Goal: Task Accomplishment & Management: Manage account settings

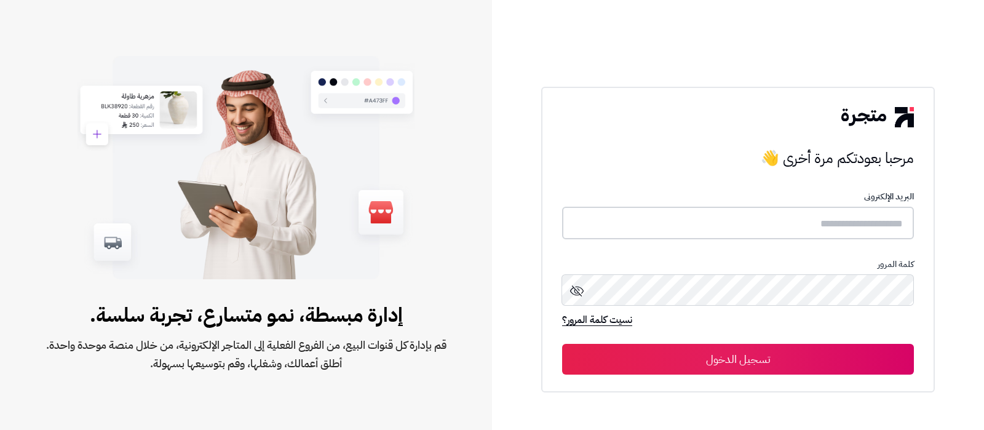
type input "**********"
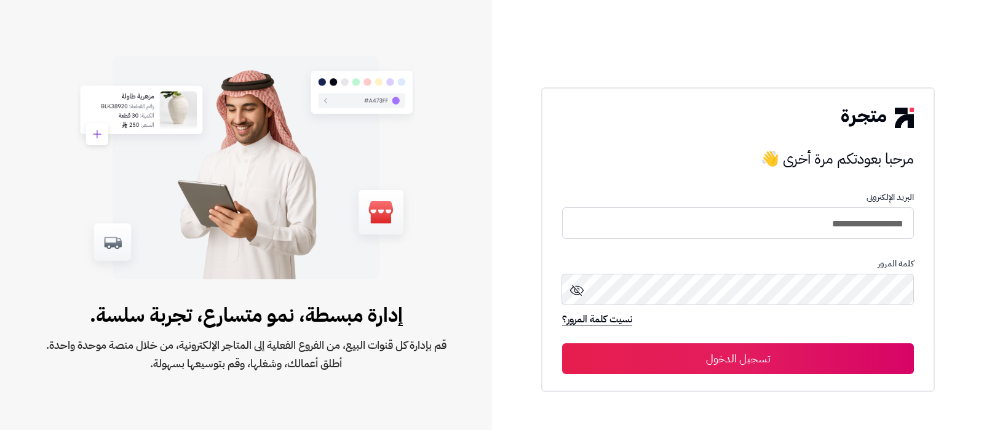
click at [788, 357] on button "تسجيل الدخول" at bounding box center [738, 358] width 352 height 31
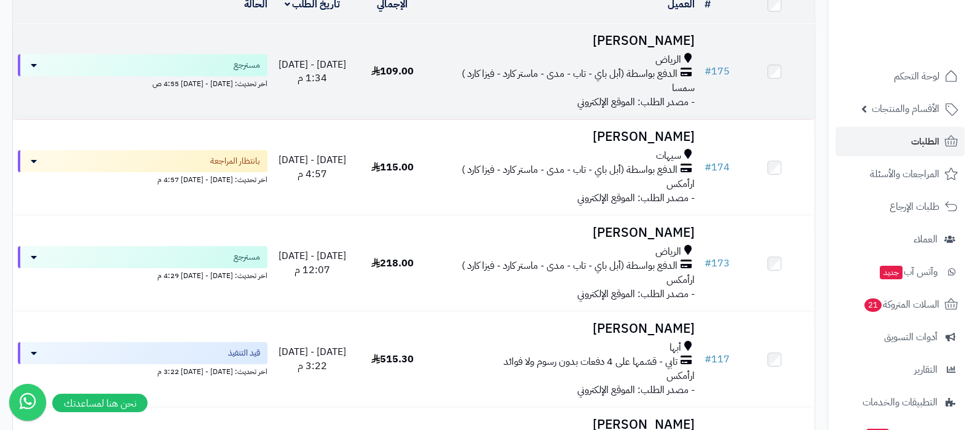
scroll to position [12, 0]
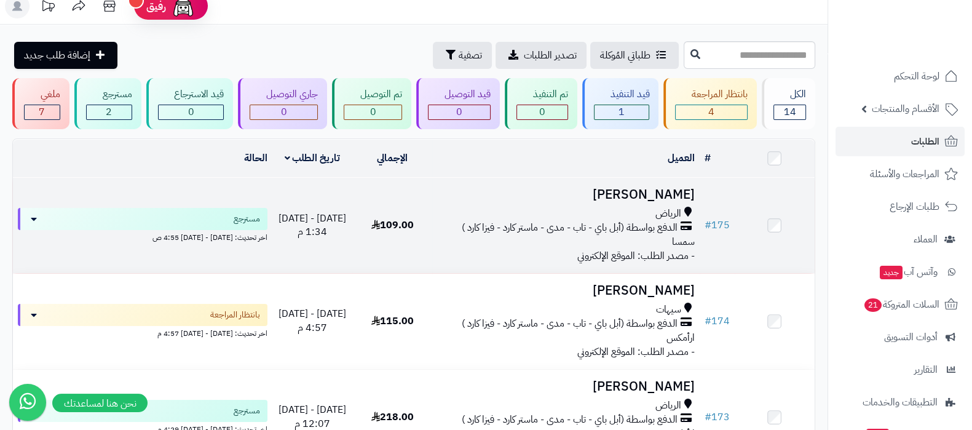
click at [629, 207] on div "الرياض" at bounding box center [565, 214] width 257 height 14
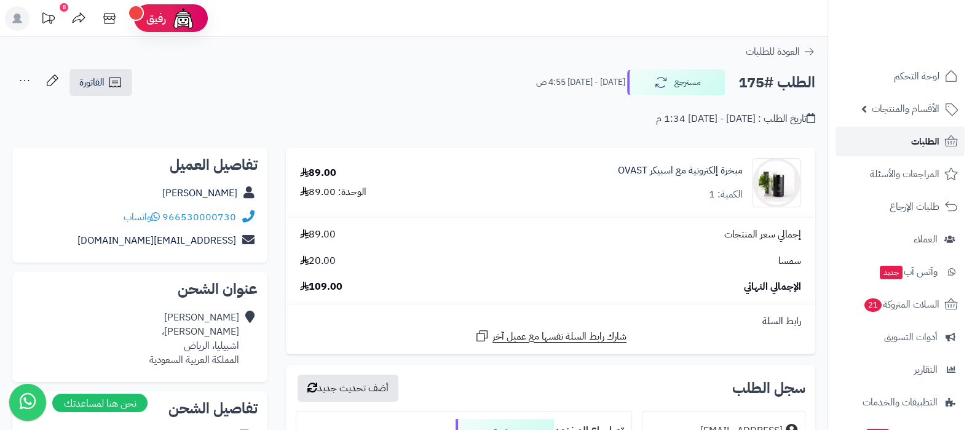
click at [903, 142] on link "الطلبات" at bounding box center [900, 142] width 129 height 30
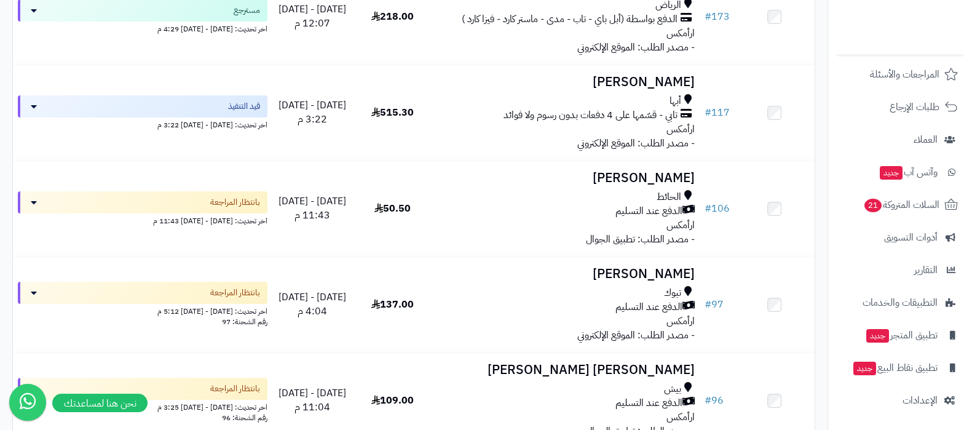
scroll to position [461, 0]
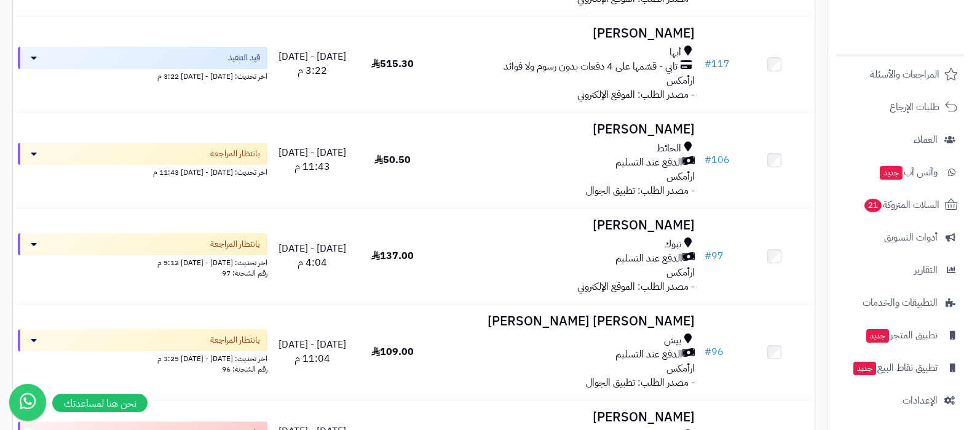
click at [916, 419] on nav "لوحة التحكم الأقسام والمنتجات المنتجات الأقسام الماركات مواصفات المنتجات مواصفا…" at bounding box center [900, 230] width 145 height 430
click at [921, 400] on span "الإعدادات" at bounding box center [920, 400] width 35 height 17
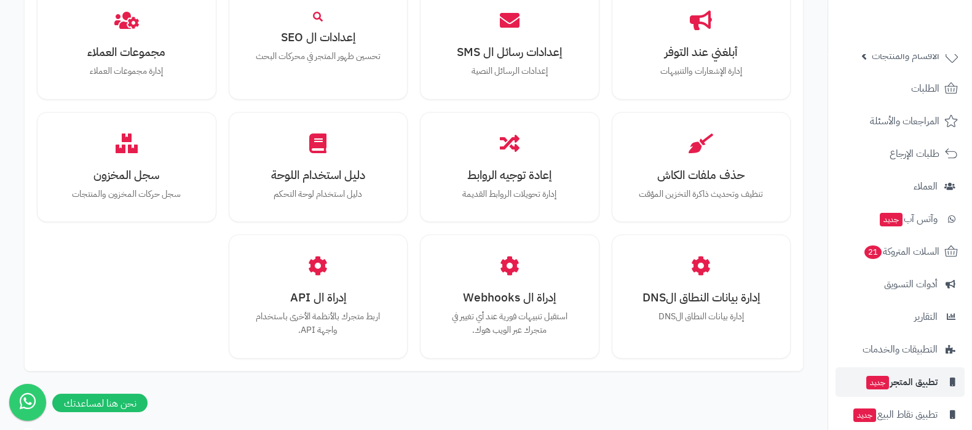
scroll to position [76, 0]
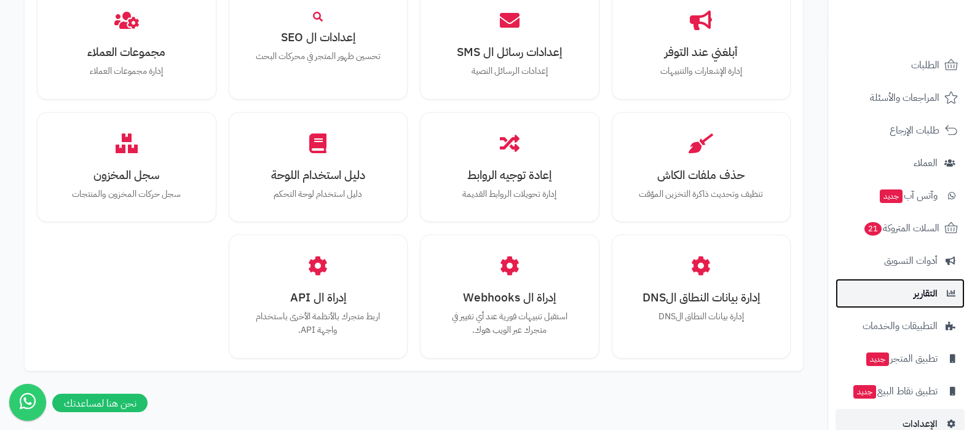
click at [909, 303] on link "التقارير" at bounding box center [900, 294] width 129 height 30
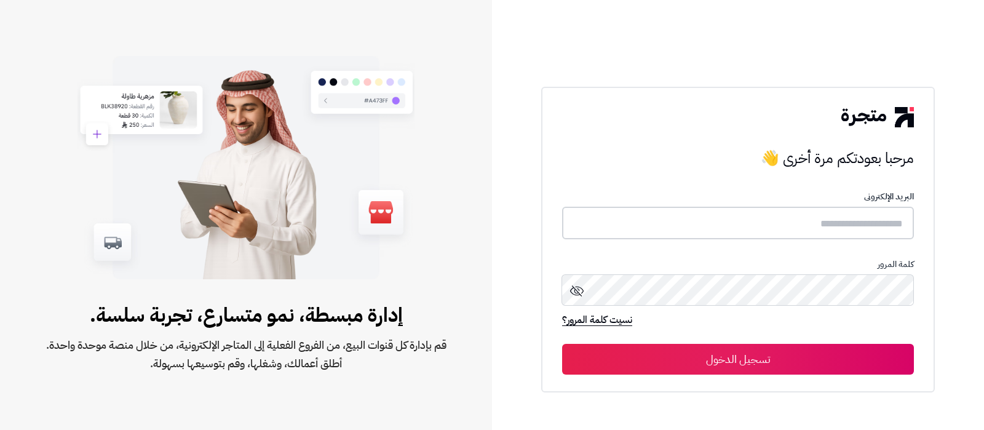
type input "**********"
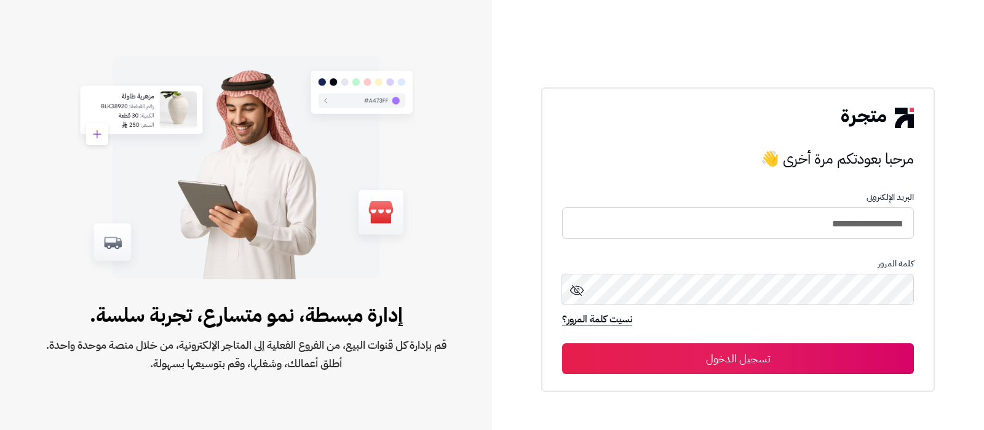
click at [737, 358] on button "تسجيل الدخول" at bounding box center [738, 358] width 352 height 31
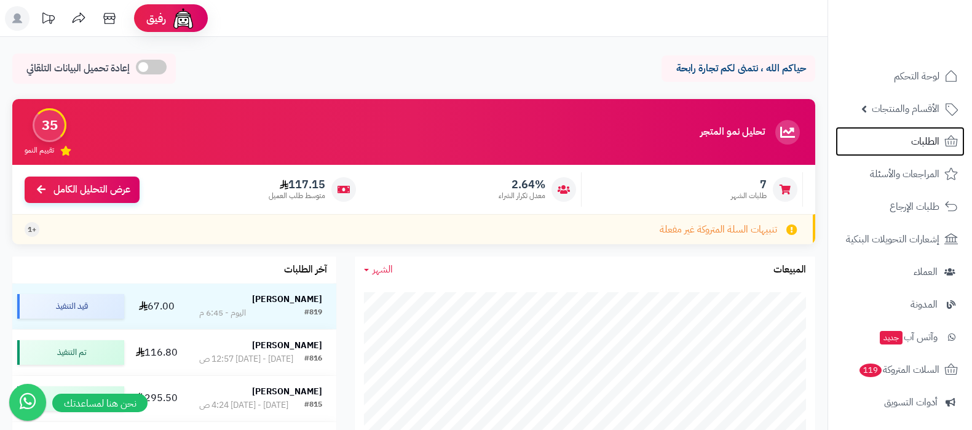
click at [860, 151] on link "الطلبات" at bounding box center [900, 142] width 129 height 30
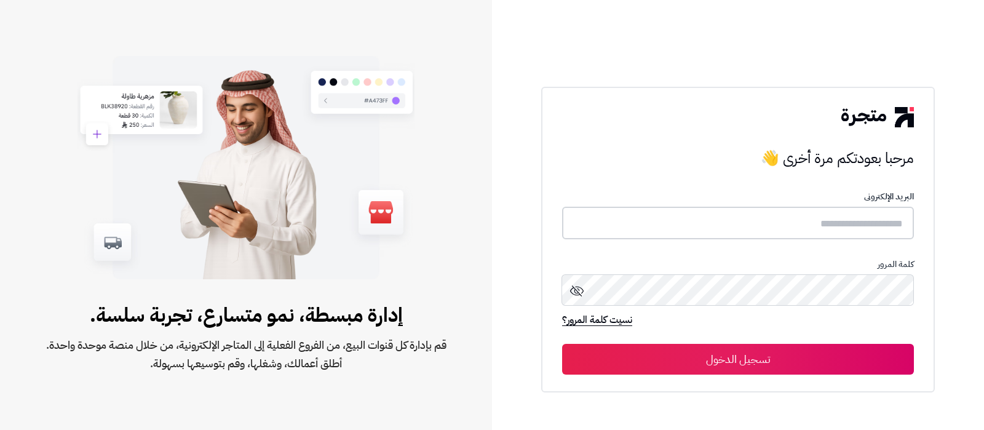
type input "**********"
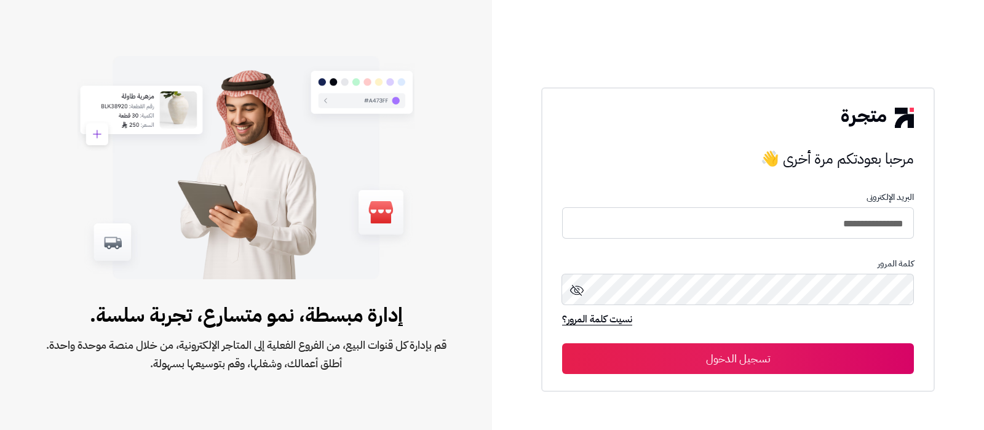
click at [797, 365] on button "تسجيل الدخول" at bounding box center [738, 358] width 352 height 31
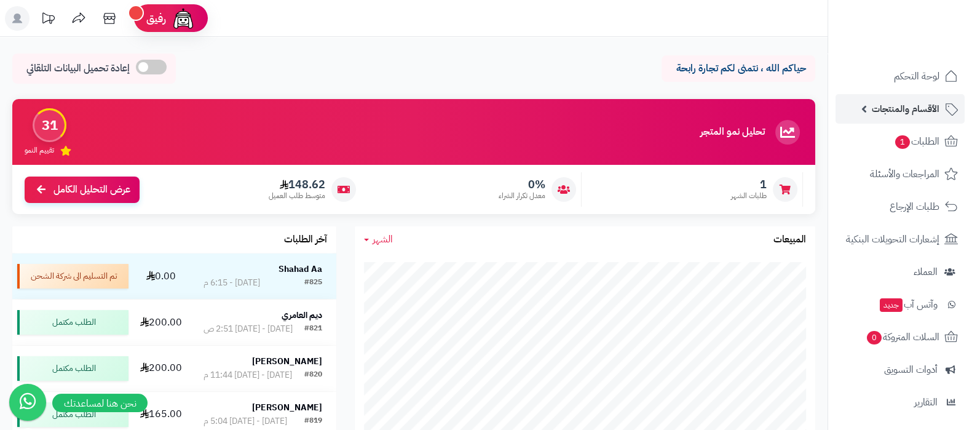
click at [884, 113] on span "الأقسام والمنتجات" at bounding box center [906, 108] width 68 height 17
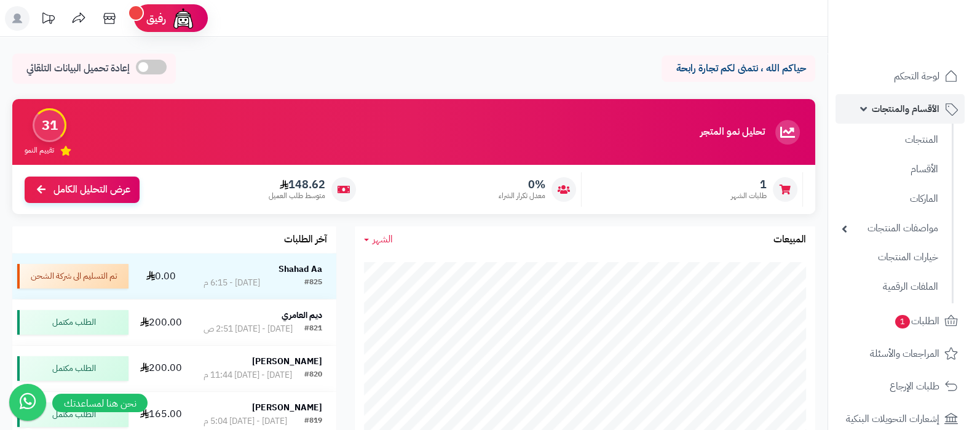
click at [879, 110] on span "الأقسام والمنتجات" at bounding box center [906, 108] width 68 height 17
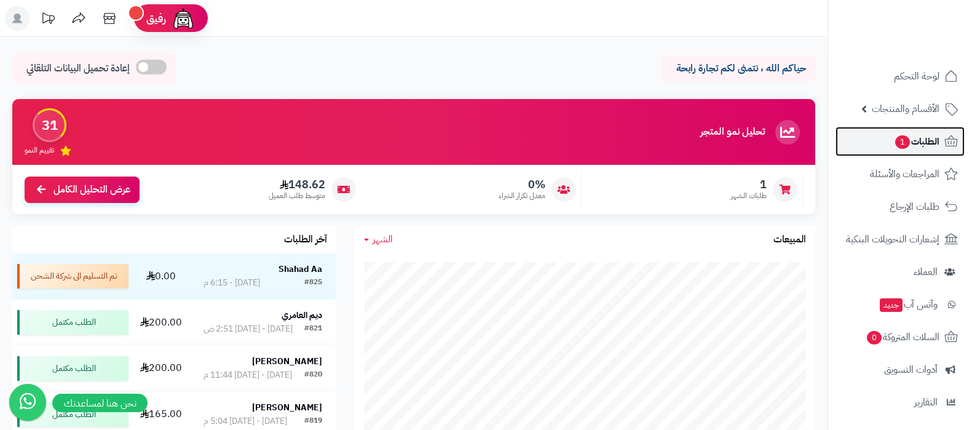
click at [881, 141] on link "الطلبات 1" at bounding box center [900, 142] width 129 height 30
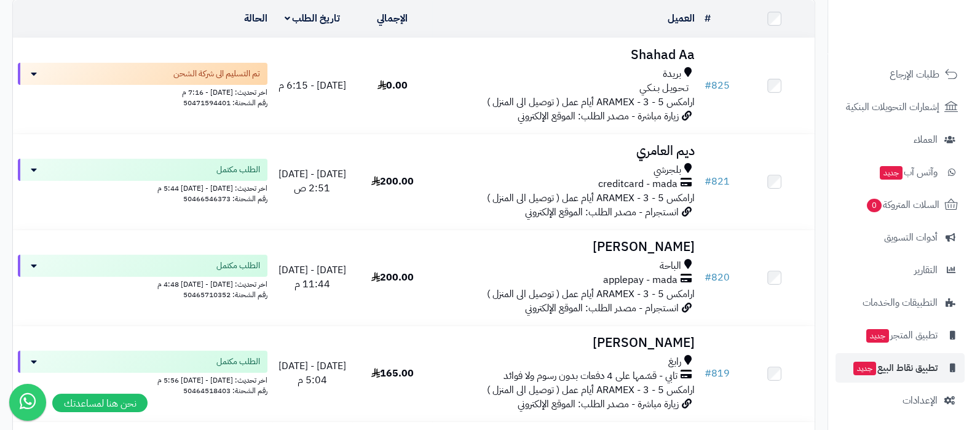
scroll to position [153, 0]
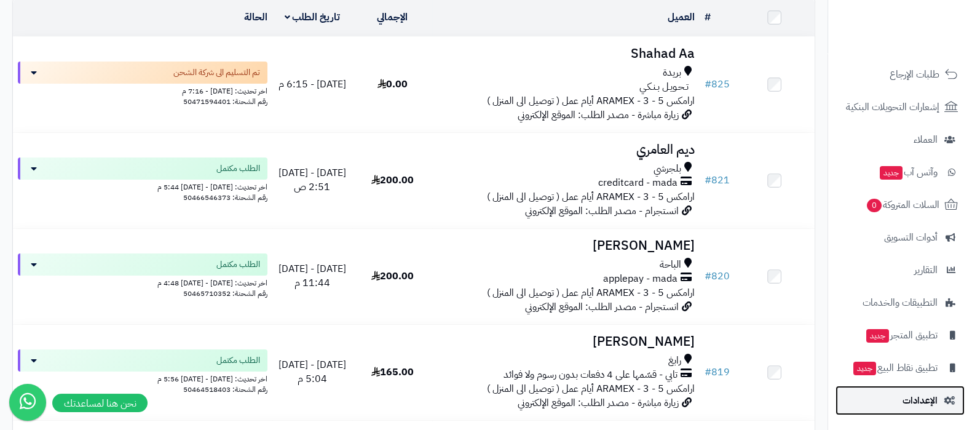
click at [903, 399] on span "الإعدادات" at bounding box center [920, 400] width 35 height 17
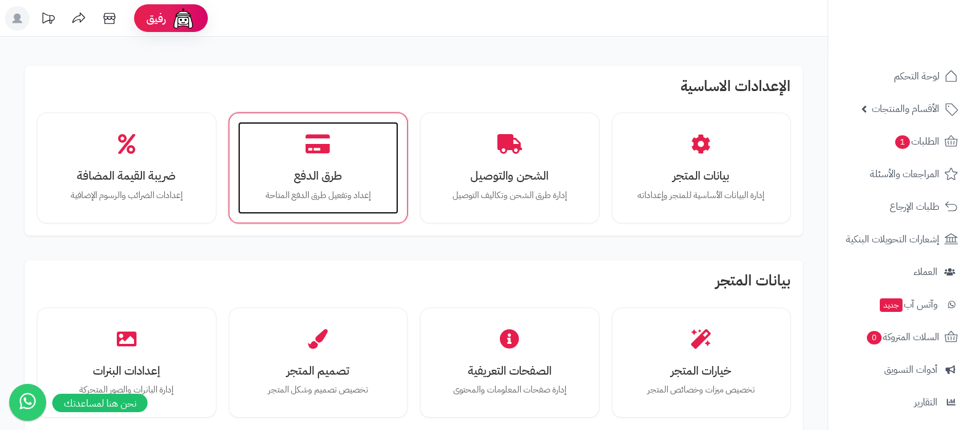
click at [308, 160] on div "طرق الدفع إعداد وتفعيل طرق الدفع المتاحة" at bounding box center [318, 168] width 161 height 92
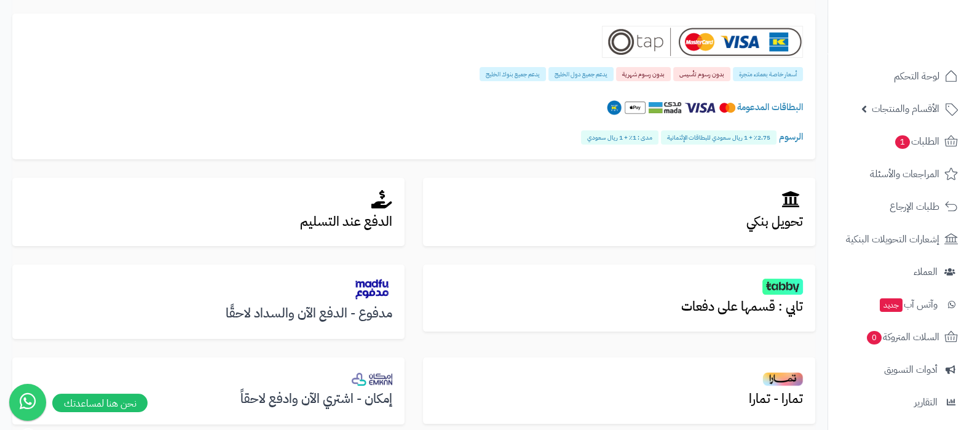
scroll to position [397, 0]
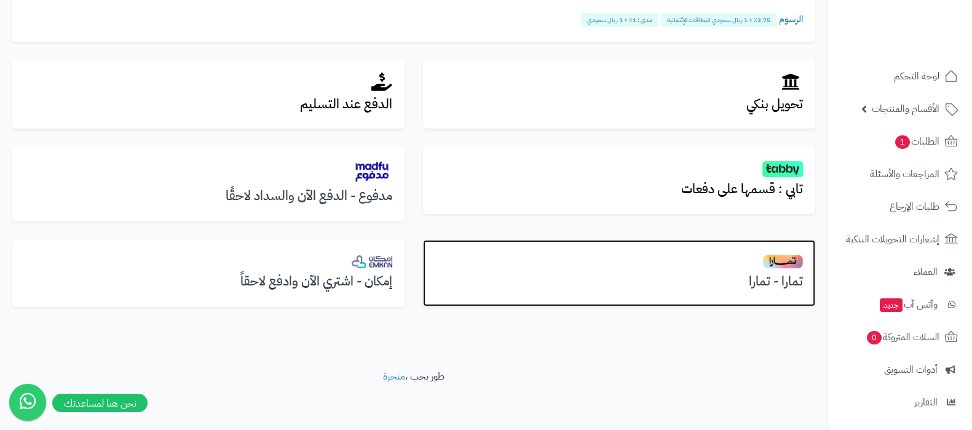
click at [778, 287] on h3 "تمارا - تمارا" at bounding box center [619, 281] width 368 height 14
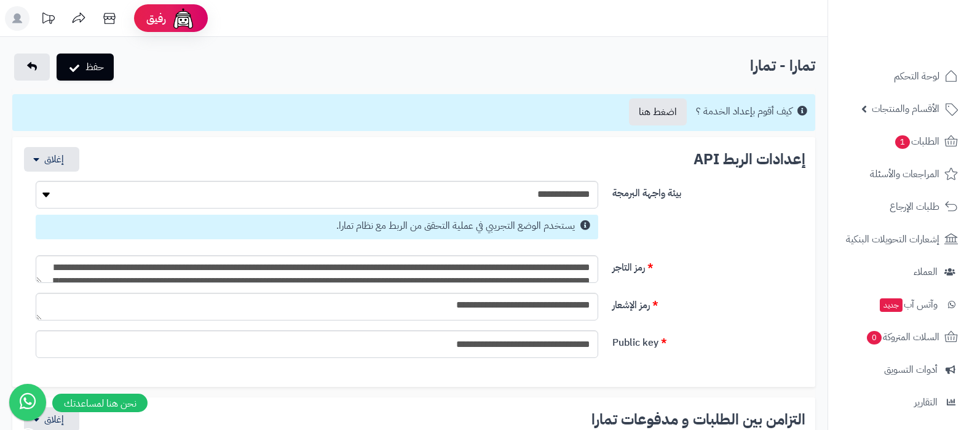
select select
click at [113, 17] on icon at bounding box center [109, 18] width 25 height 25
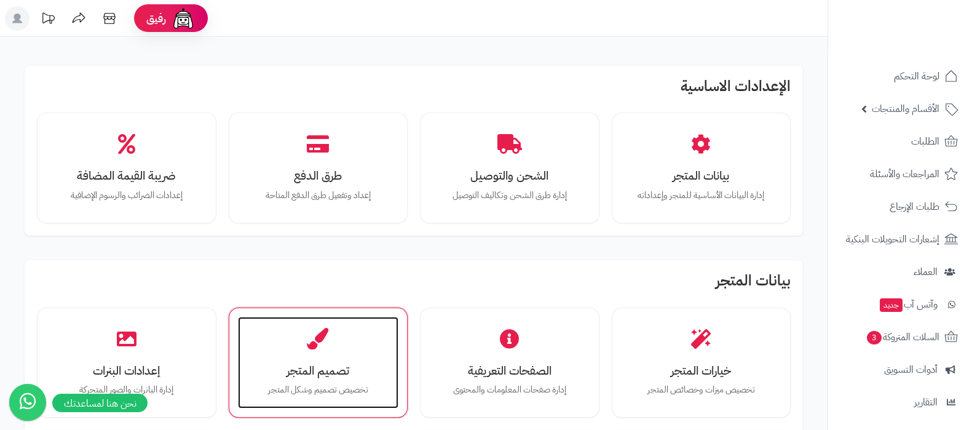
click at [289, 374] on h3 "تصميم المتجر" at bounding box center [318, 370] width 137 height 13
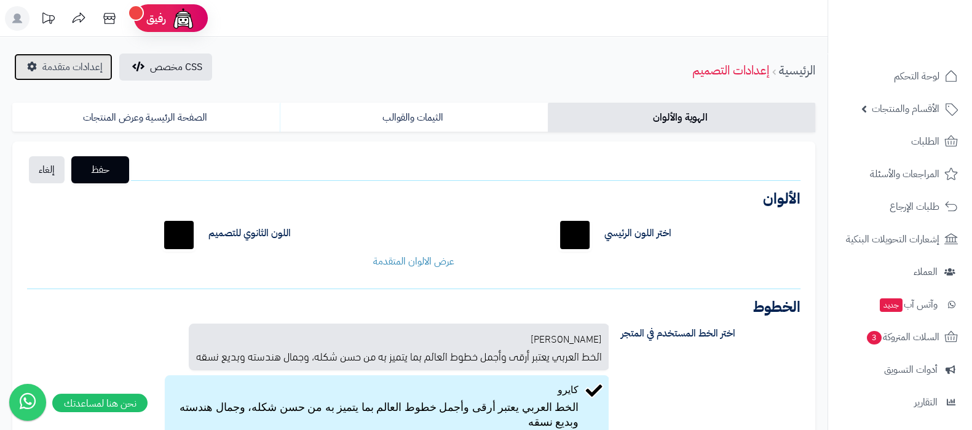
click at [61, 66] on span "إعدادات متقدمة" at bounding box center [72, 67] width 60 height 15
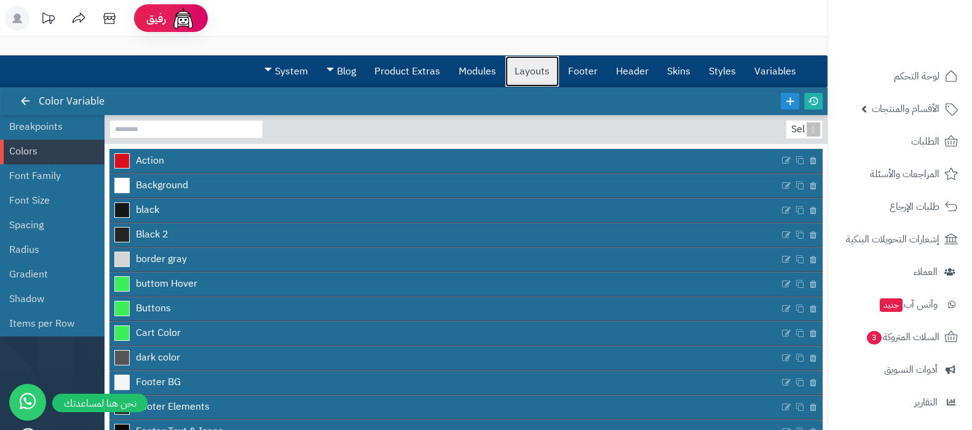
click at [544, 67] on link "Layouts" at bounding box center [531, 71] width 53 height 31
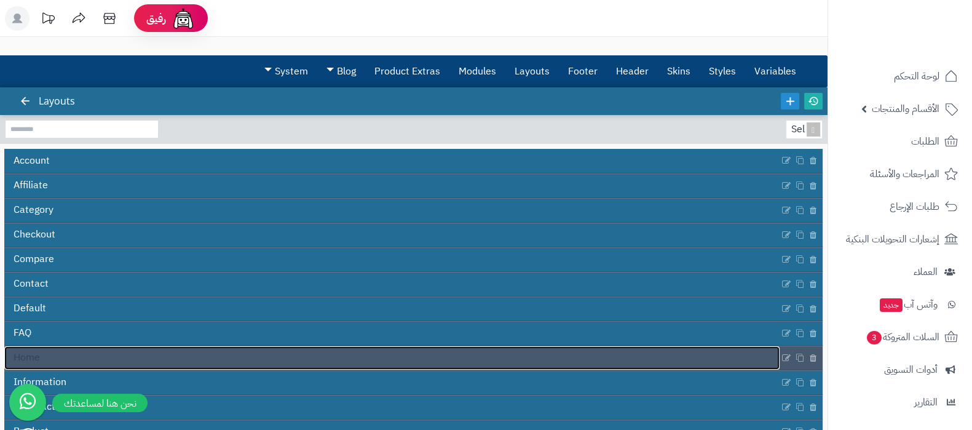
click at [379, 354] on link "Home" at bounding box center [391, 357] width 775 height 23
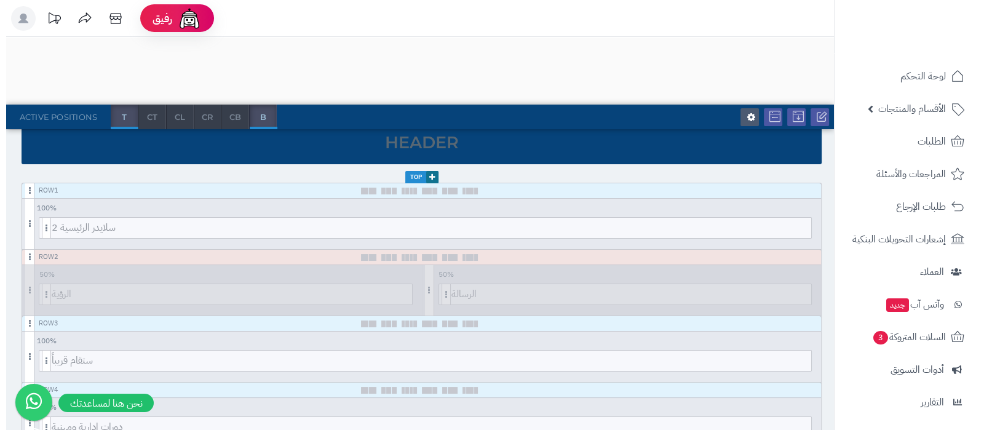
scroll to position [153, 0]
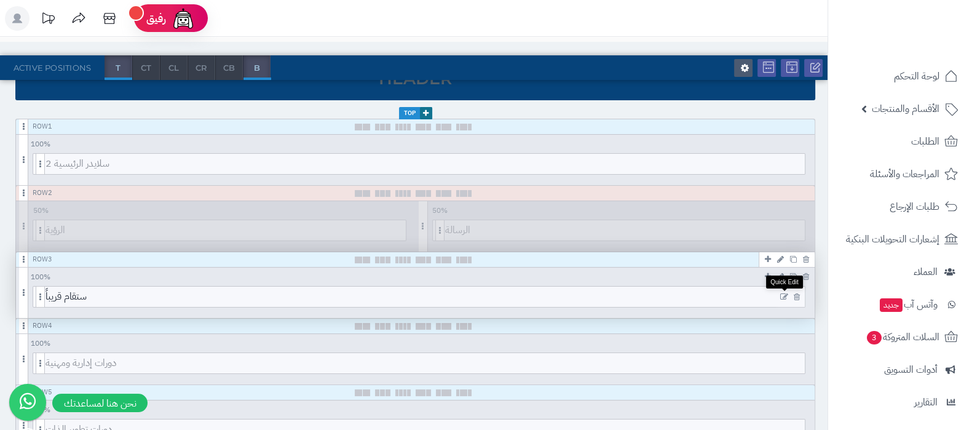
click at [785, 294] on icon at bounding box center [784, 297] width 8 height 9
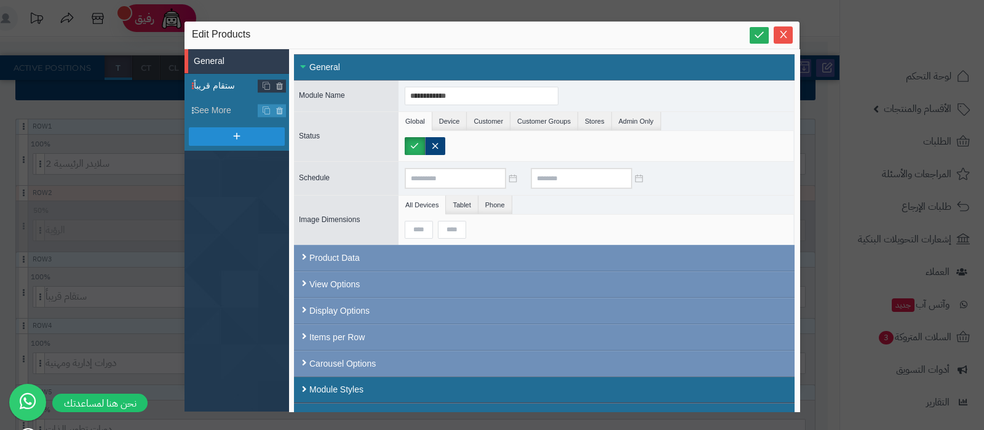
click at [217, 87] on span "ستقام قريباً" at bounding box center [226, 85] width 65 height 13
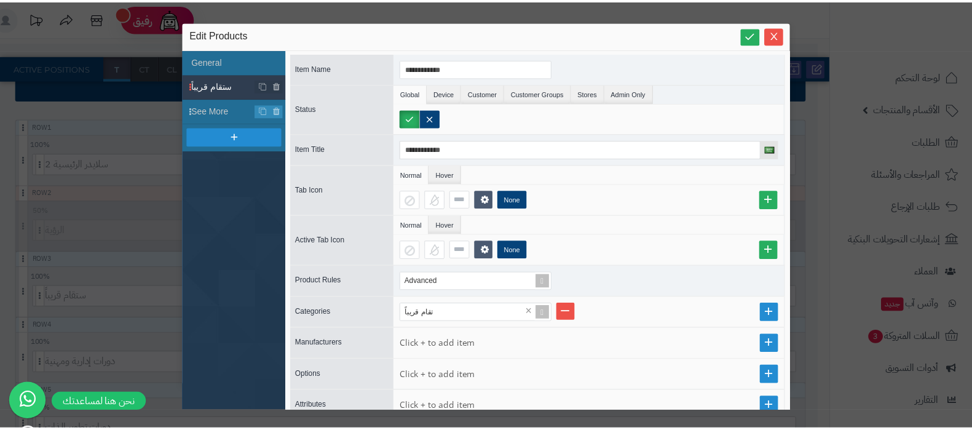
scroll to position [0, 0]
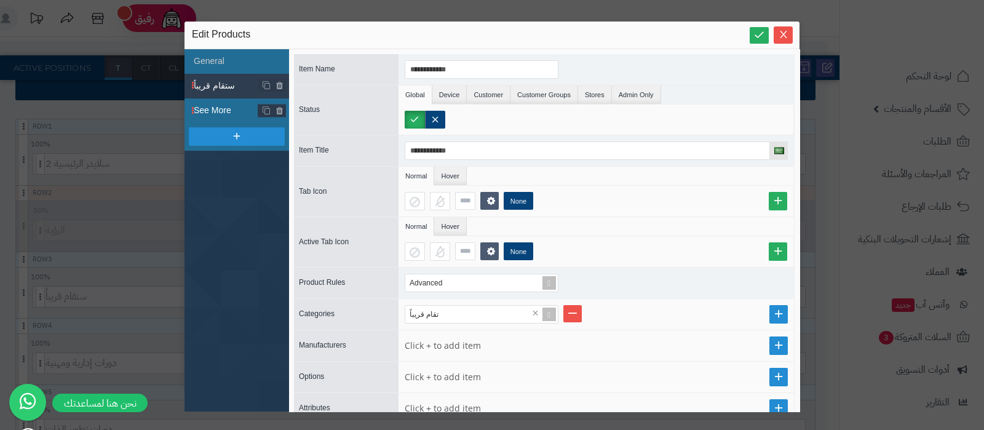
click at [219, 106] on span "See More" at bounding box center [226, 110] width 65 height 13
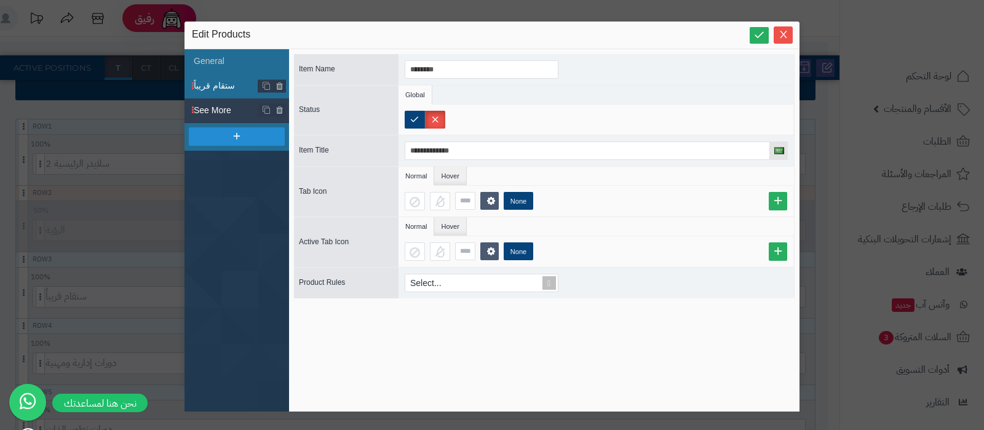
click at [205, 87] on span "ستقام قريباً" at bounding box center [226, 85] width 65 height 13
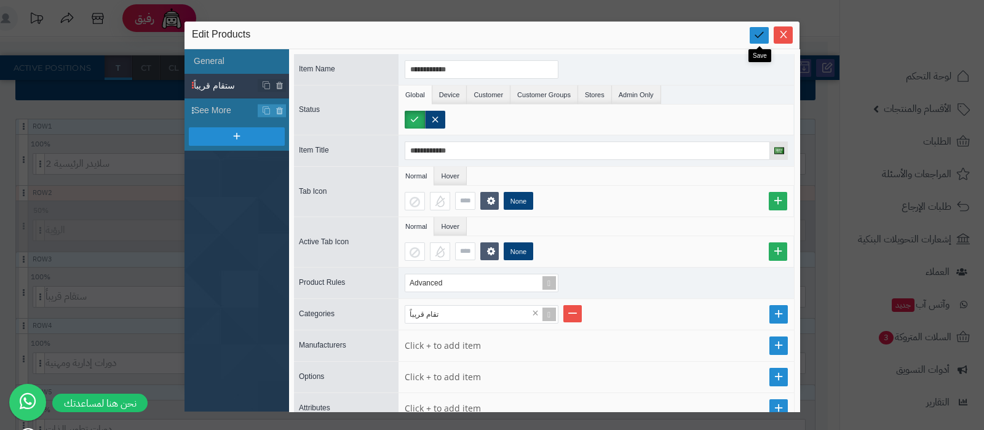
click at [759, 33] on icon at bounding box center [759, 35] width 12 height 12
click at [787, 31] on icon "Close" at bounding box center [783, 34] width 10 height 10
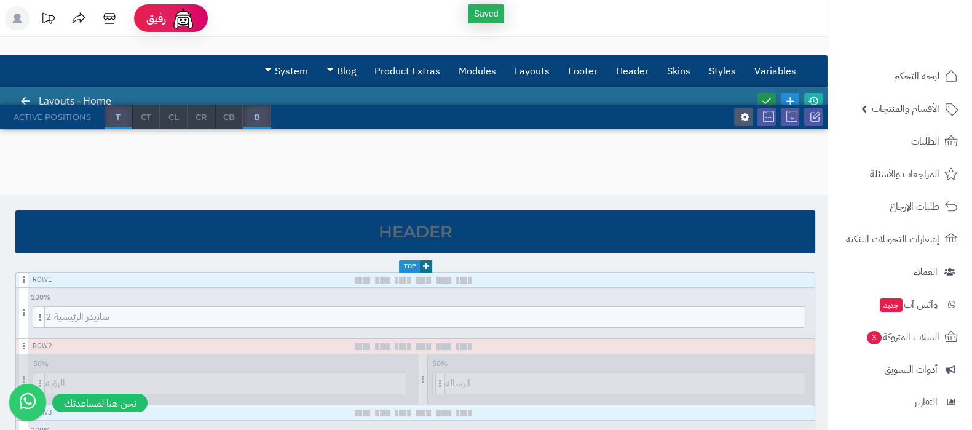
click at [768, 100] on icon at bounding box center [766, 100] width 11 height 11
click at [818, 97] on icon at bounding box center [813, 100] width 11 height 11
click at [415, 72] on link "Product Extras" at bounding box center [407, 71] width 84 height 31
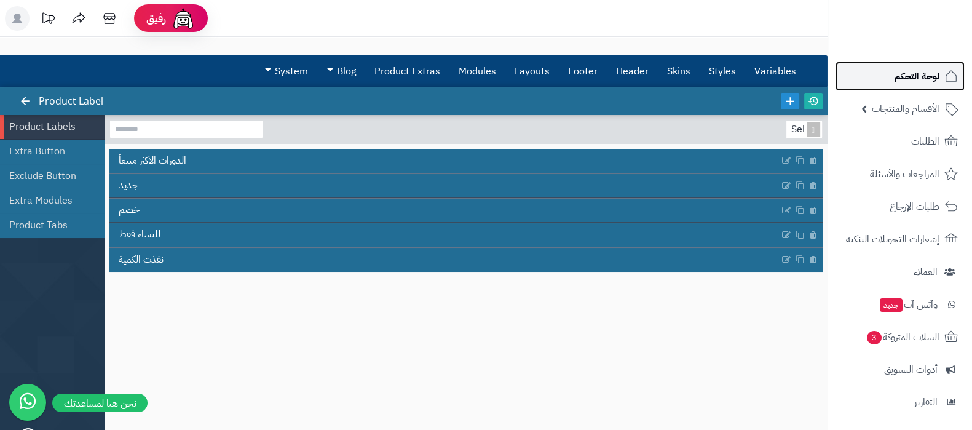
click at [890, 76] on link "لوحة التحكم" at bounding box center [900, 76] width 129 height 30
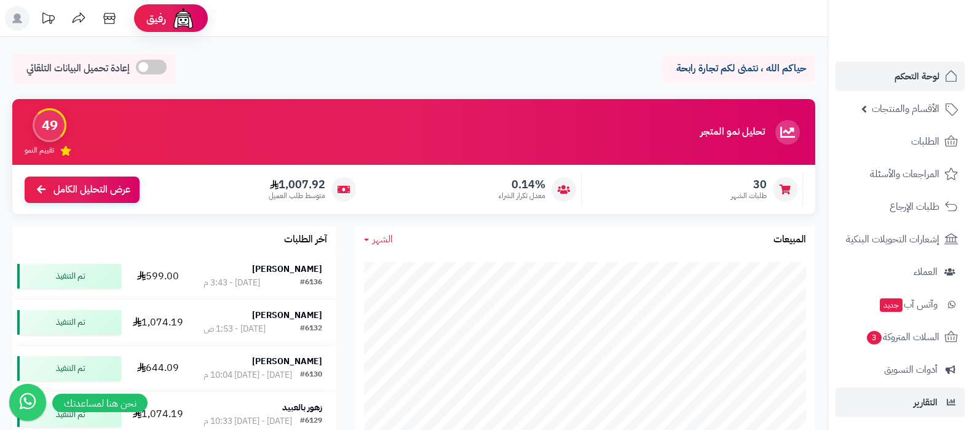
scroll to position [132, 0]
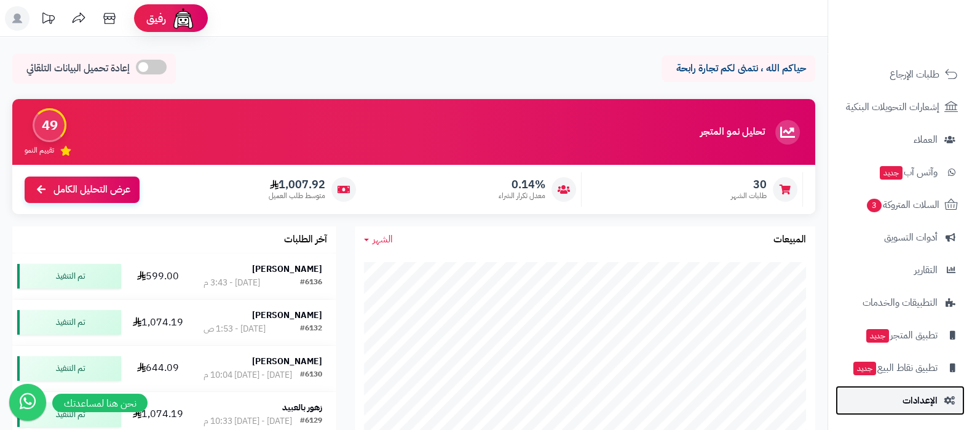
click at [904, 403] on span "الإعدادات" at bounding box center [920, 400] width 35 height 17
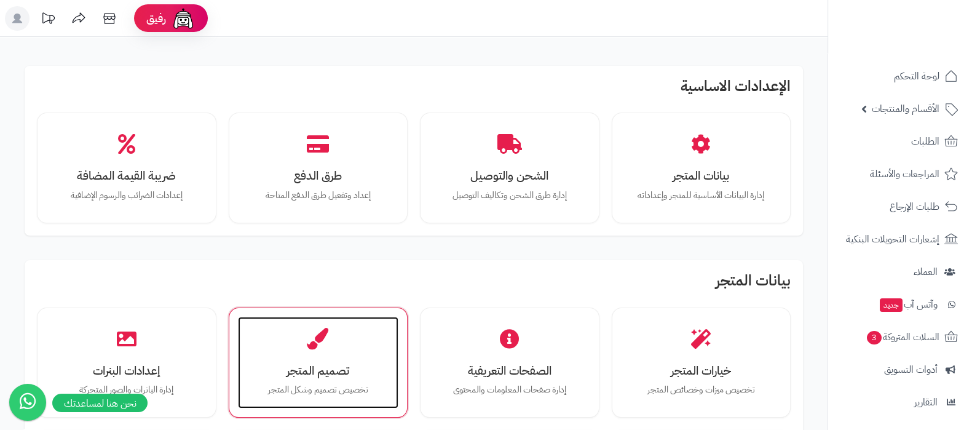
click at [292, 368] on h3 "تصميم المتجر" at bounding box center [318, 370] width 137 height 13
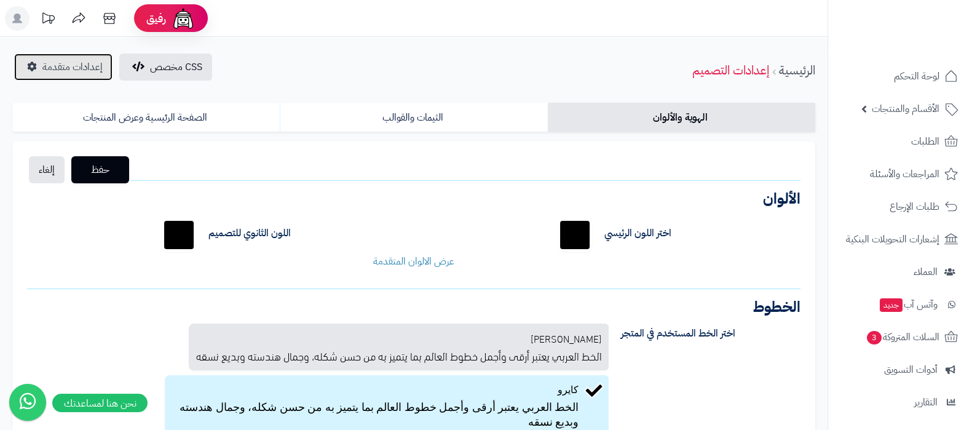
click at [69, 63] on span "إعدادات متقدمة" at bounding box center [72, 67] width 60 height 15
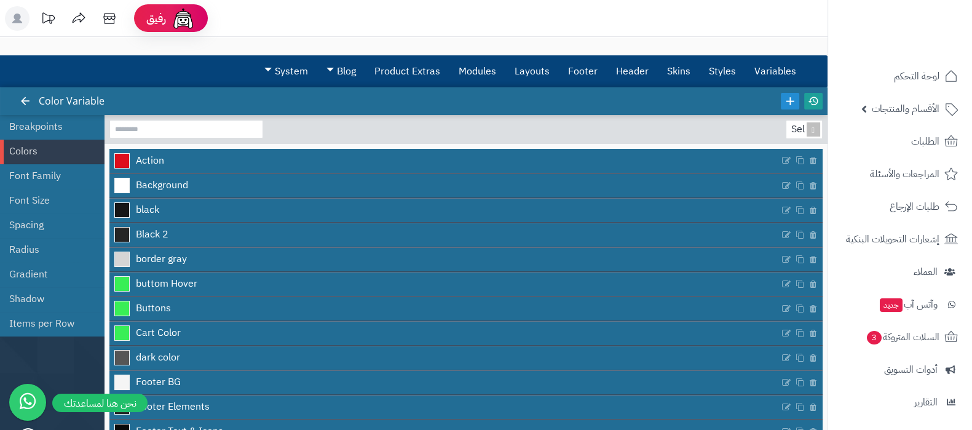
click at [805, 100] on link at bounding box center [813, 101] width 18 height 17
click at [521, 74] on link "Layouts" at bounding box center [531, 71] width 53 height 31
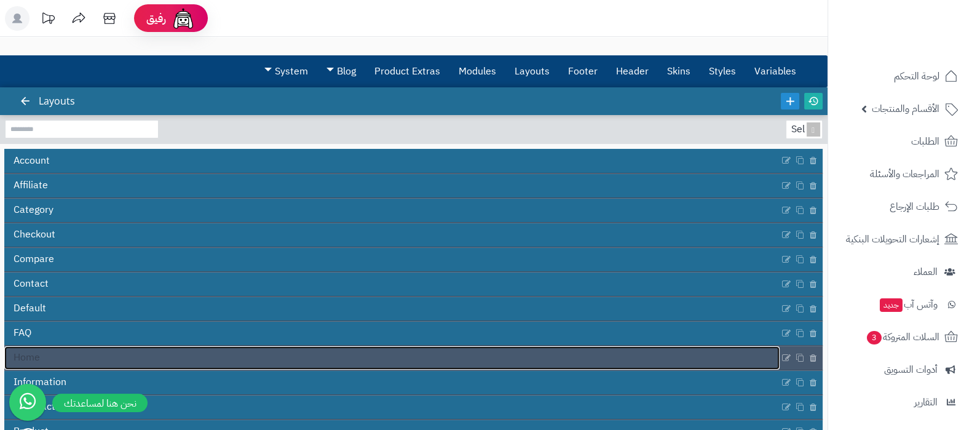
click at [212, 358] on link "Home" at bounding box center [391, 357] width 775 height 23
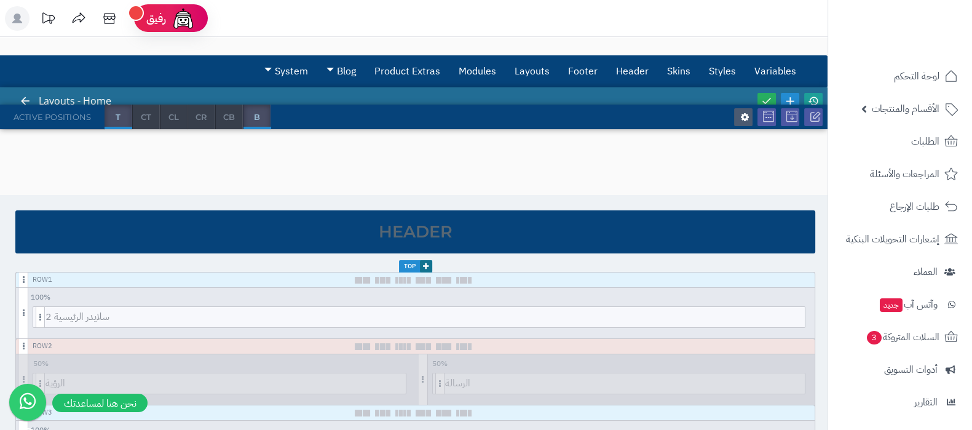
click at [818, 99] on icon at bounding box center [813, 100] width 11 height 11
click at [384, 72] on link "Product Extras" at bounding box center [407, 71] width 84 height 31
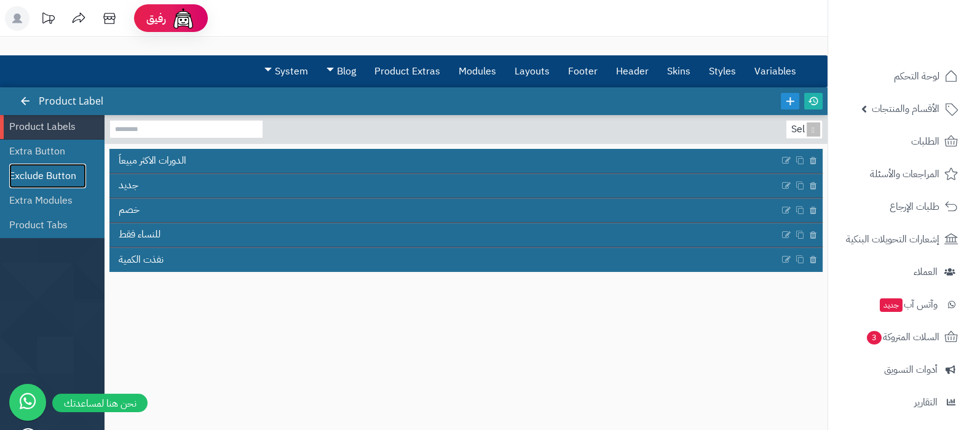
click at [61, 183] on link "Exclude Button" at bounding box center [47, 176] width 77 height 25
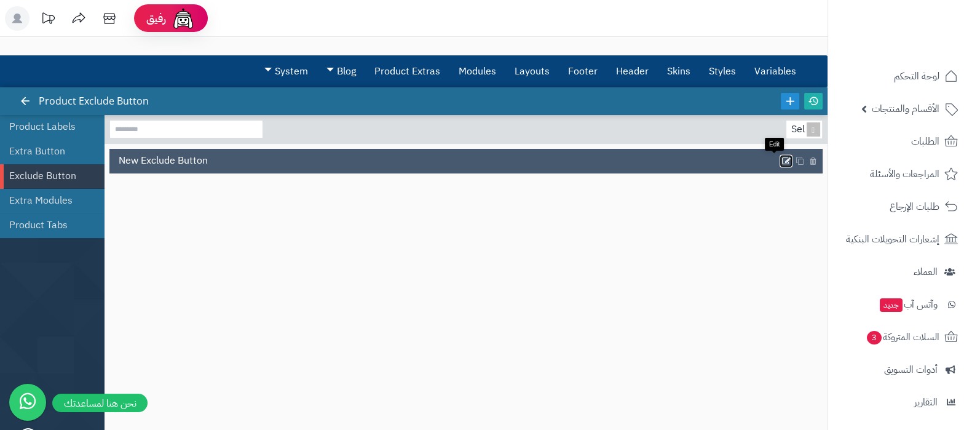
click at [782, 162] on icon at bounding box center [787, 161] width 10 height 10
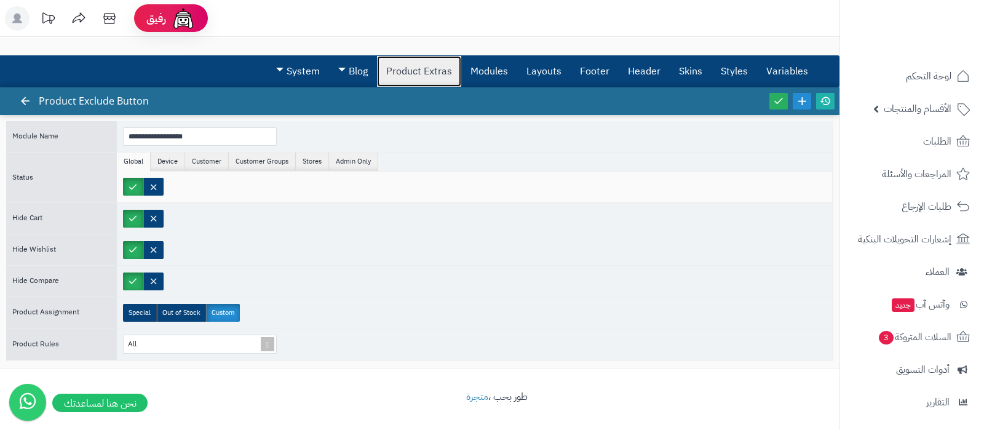
click at [417, 74] on link "Product Extras" at bounding box center [419, 71] width 84 height 31
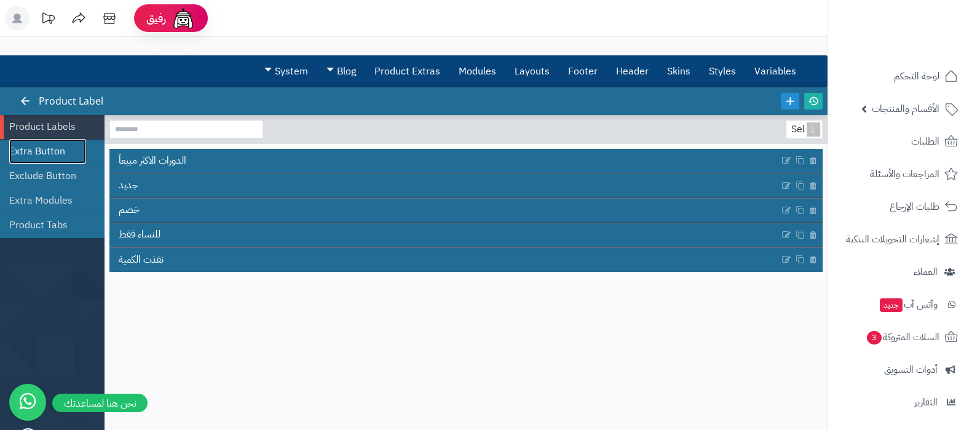
click at [48, 154] on link "Extra Button" at bounding box center [47, 151] width 77 height 25
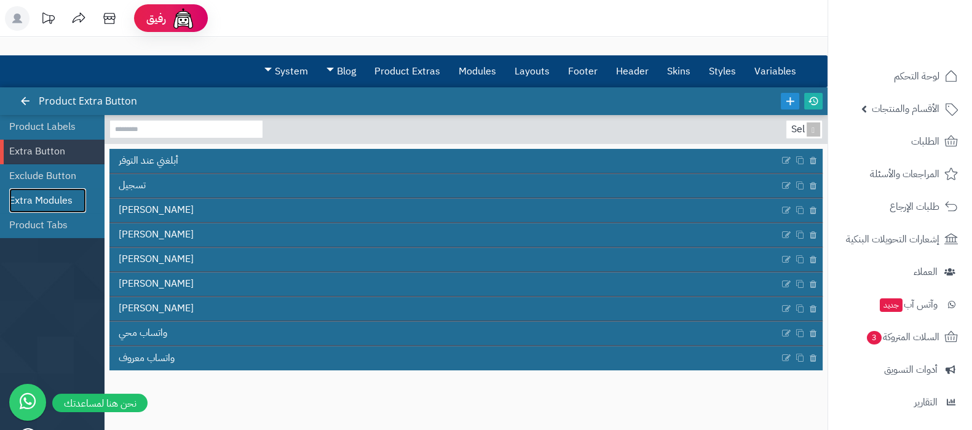
click at [53, 195] on link "Extra Modules" at bounding box center [47, 200] width 77 height 25
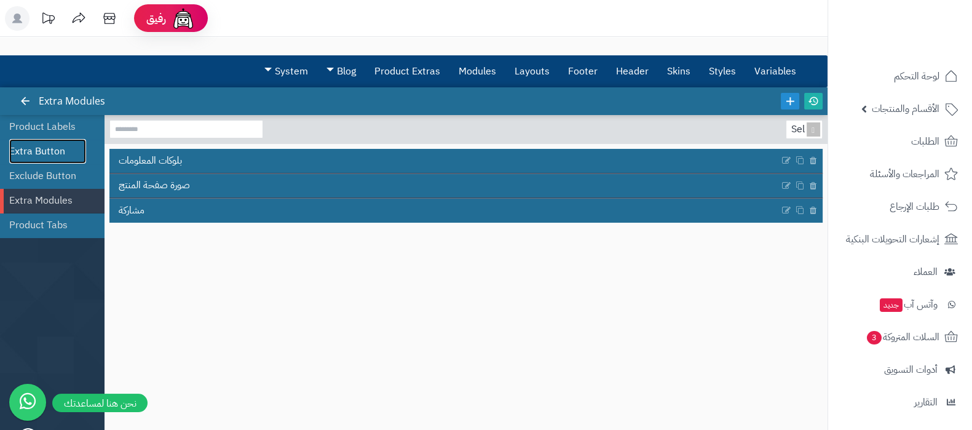
click at [48, 152] on link "Extra Button" at bounding box center [47, 151] width 77 height 25
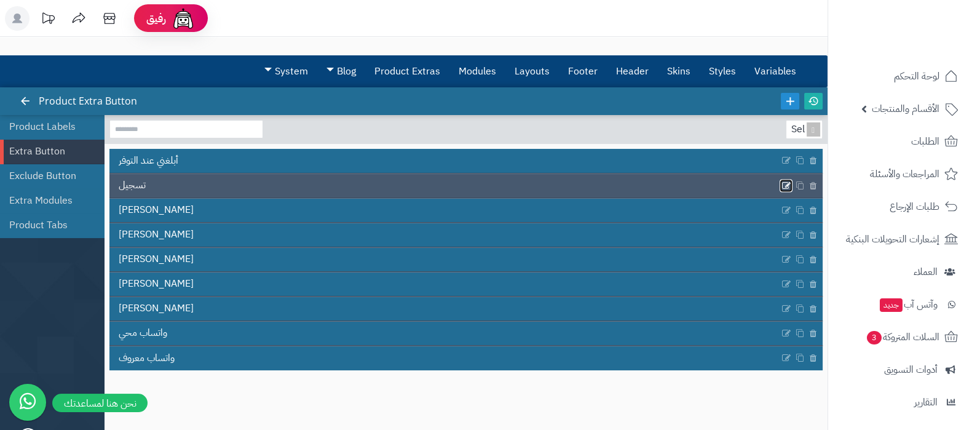
click at [782, 183] on icon at bounding box center [787, 185] width 10 height 10
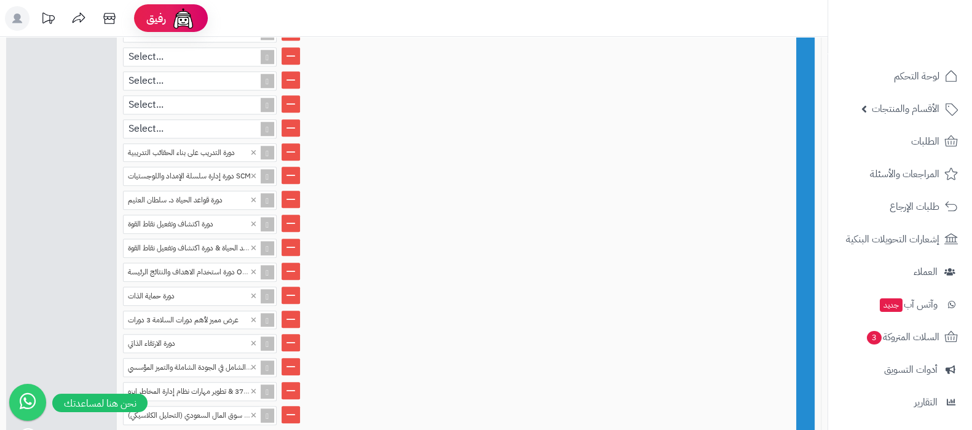
scroll to position [1316, 0]
